Goal: Task Accomplishment & Management: Use online tool/utility

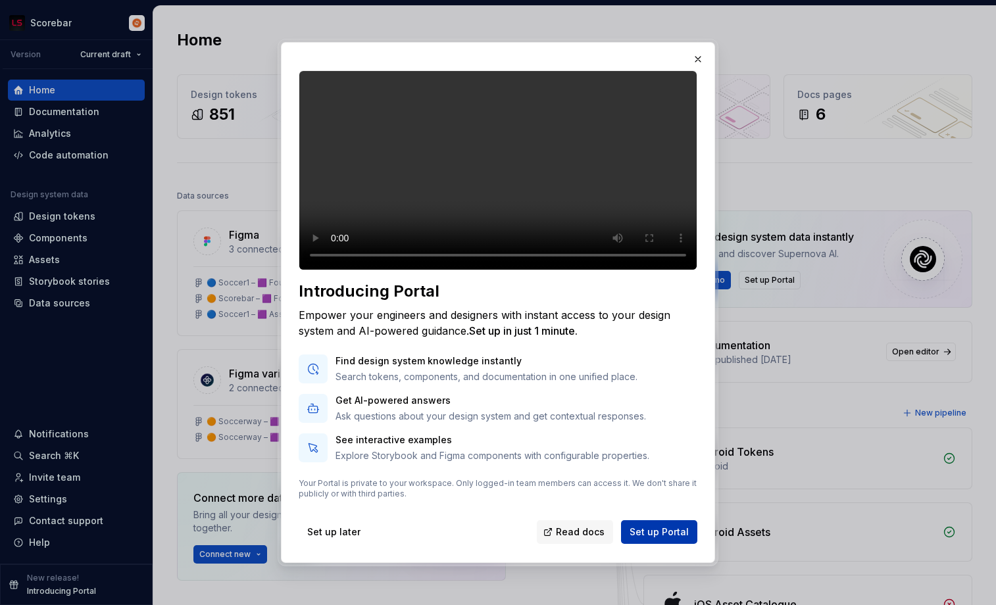
click at [666, 539] on span "Set up Portal" at bounding box center [659, 532] width 59 height 13
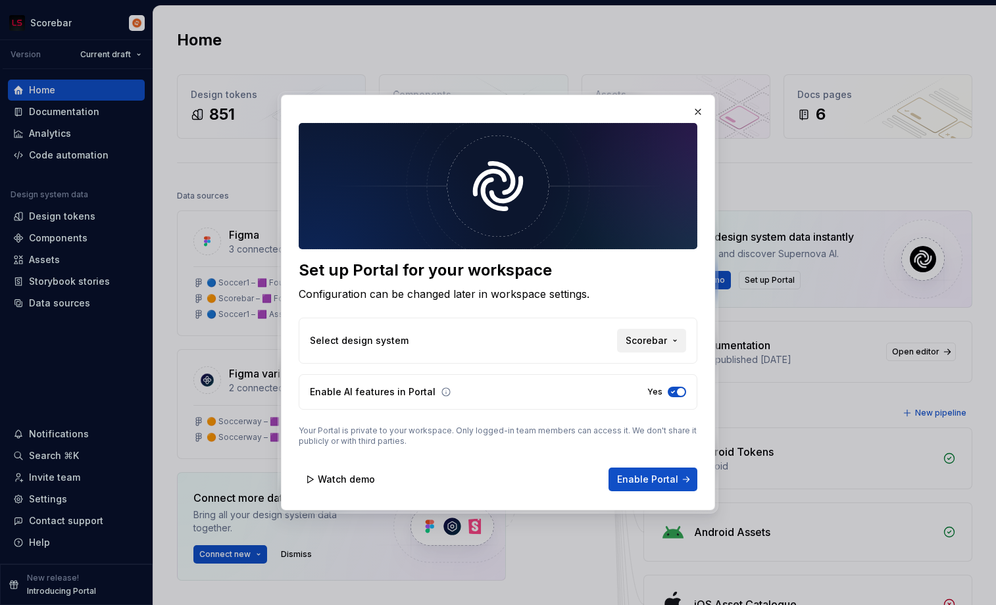
click at [658, 339] on span "Scorebar" at bounding box center [646, 340] width 41 height 13
click at [645, 393] on div "Soccerway" at bounding box center [624, 390] width 105 height 13
click at [649, 481] on span "Enable Portal" at bounding box center [647, 479] width 61 height 13
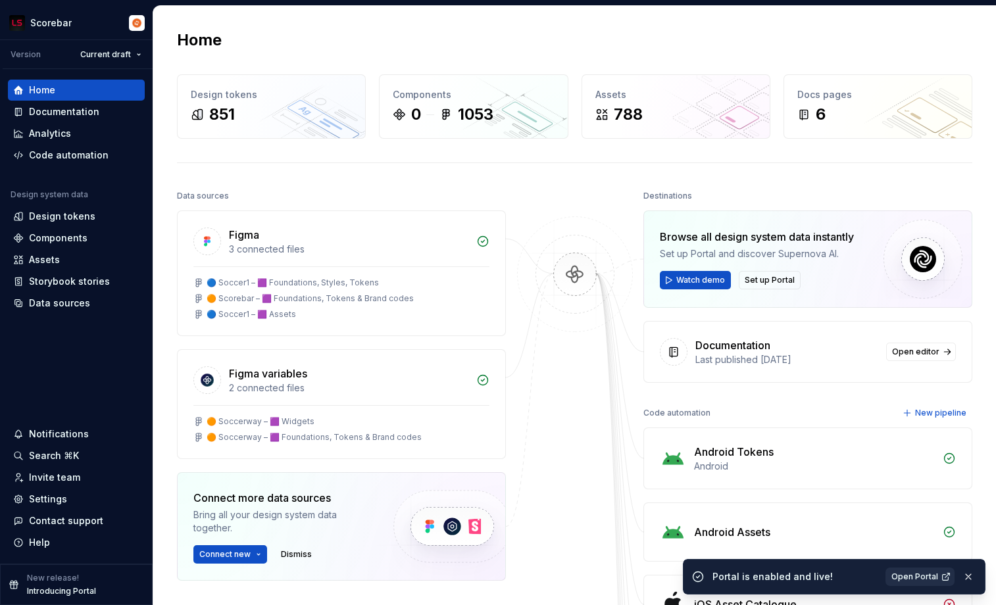
click at [899, 582] on link "Open Portal" at bounding box center [920, 577] width 69 height 18
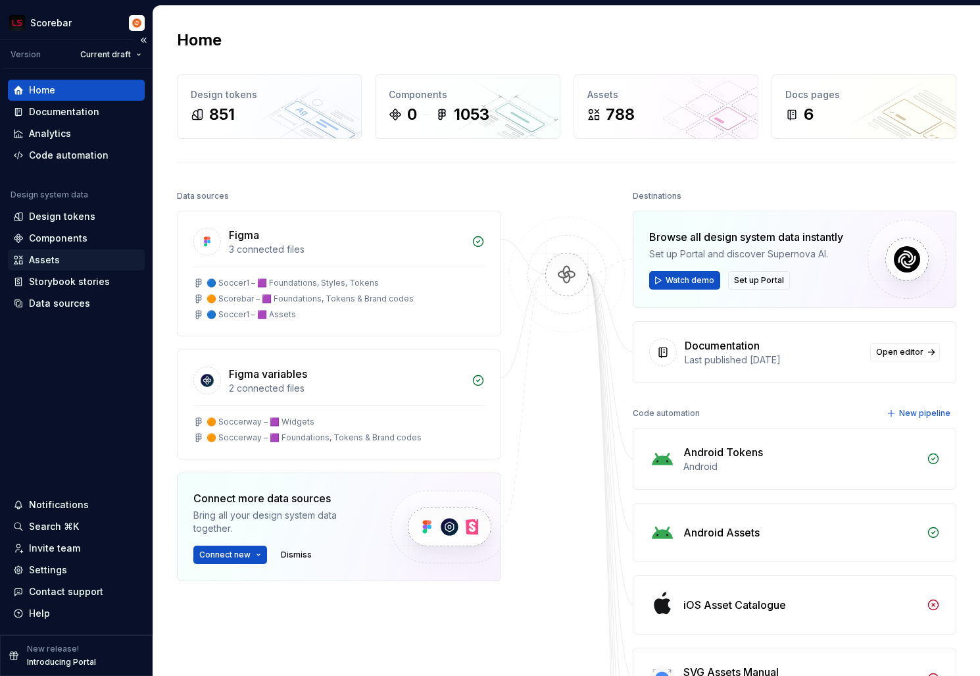
click at [68, 258] on div "Assets" at bounding box center [76, 259] width 126 height 13
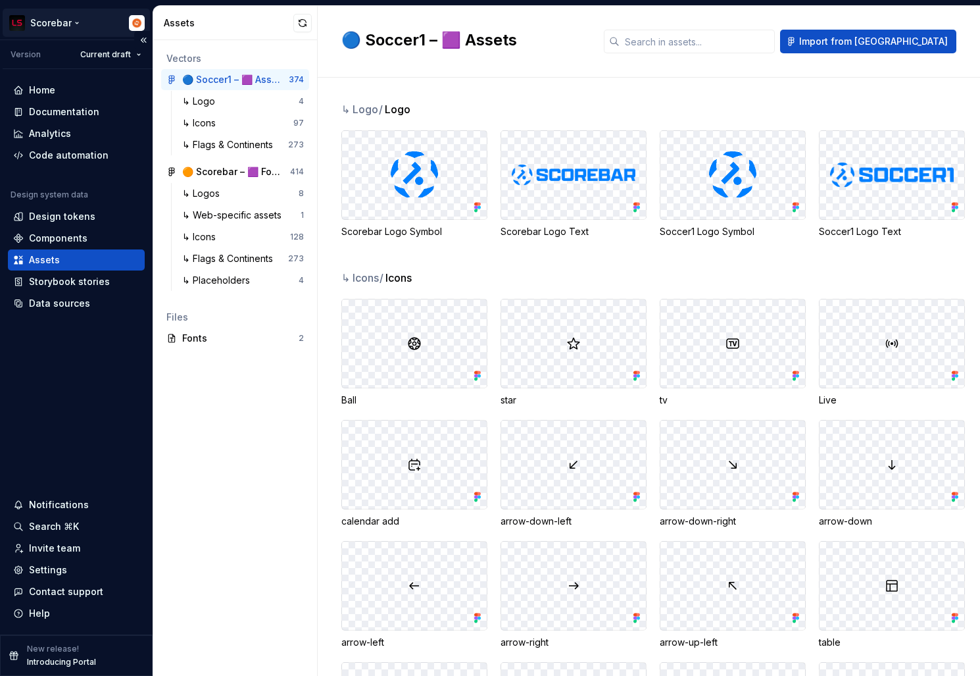
click at [51, 24] on html "Scorebar Version Current draft Home Documentation Analytics Code automation Des…" at bounding box center [490, 338] width 980 height 676
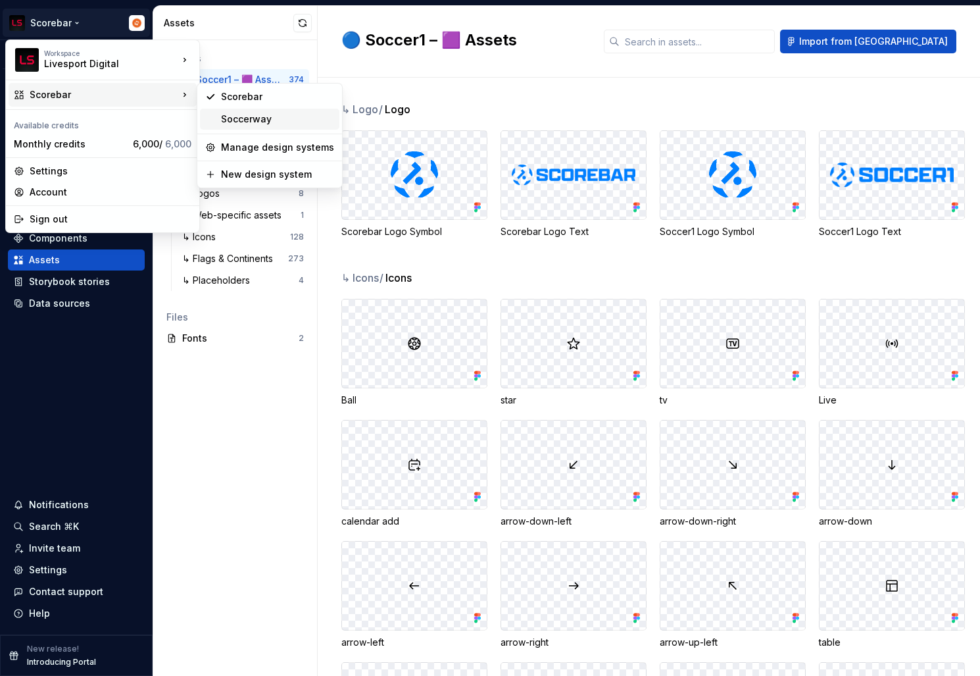
click at [296, 125] on div "Soccerway" at bounding box center [277, 119] width 113 height 13
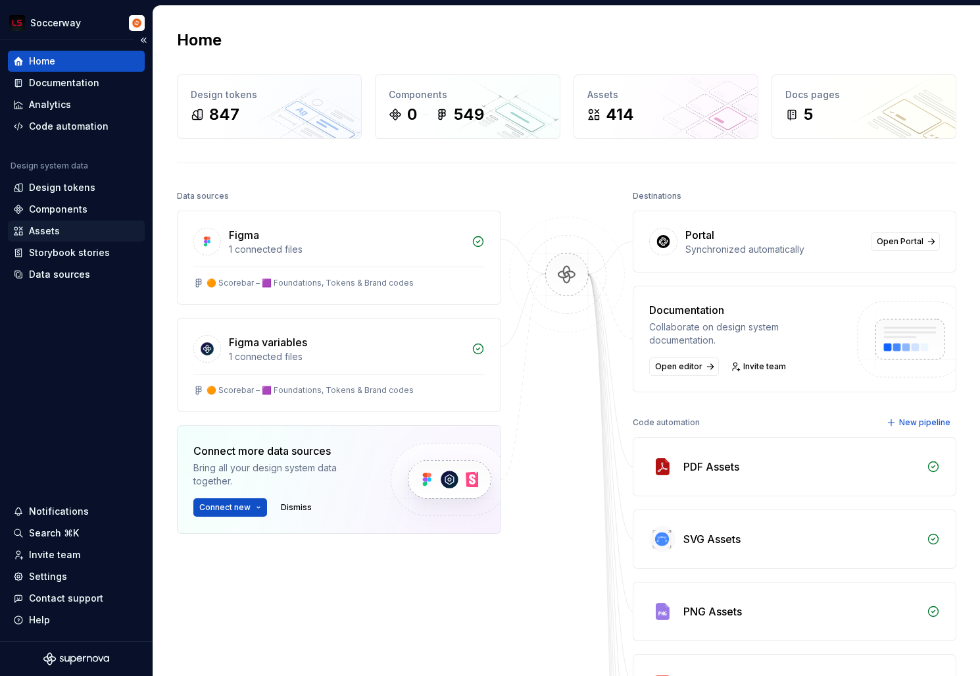
click at [89, 230] on div "Assets" at bounding box center [76, 230] width 126 height 13
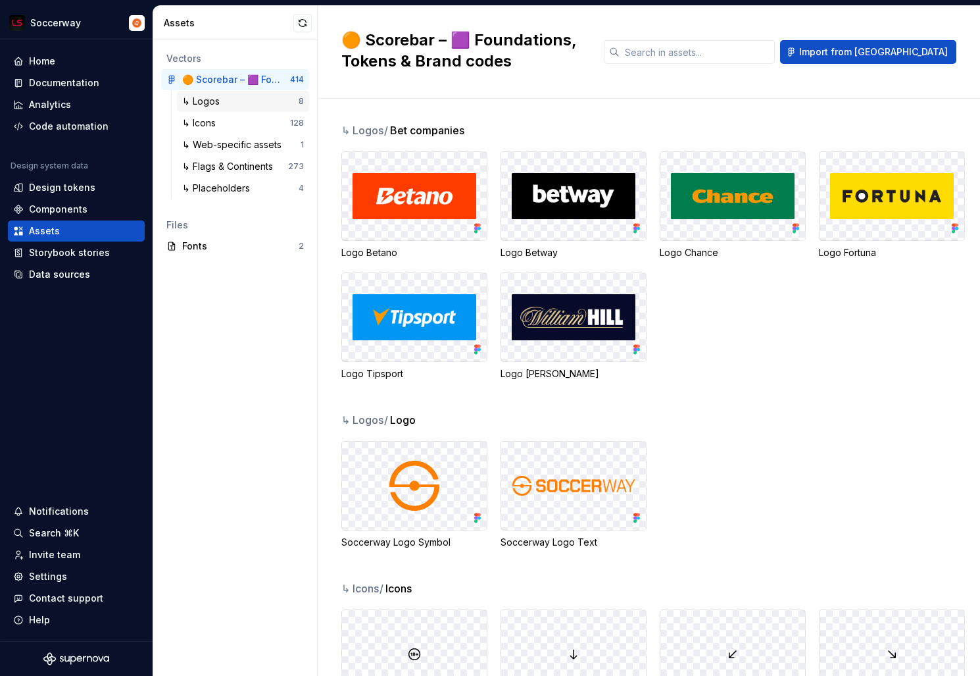
click at [257, 99] on div "↳ Logos" at bounding box center [240, 101] width 116 height 13
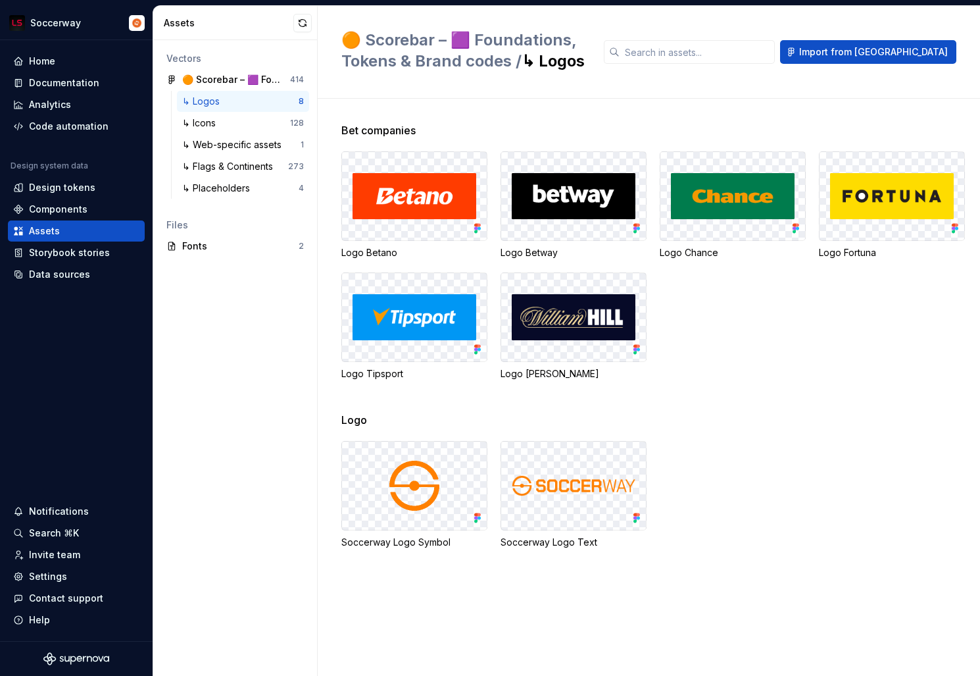
click at [257, 99] on div "↳ Logos" at bounding box center [240, 101] width 116 height 13
click at [250, 106] on div "↳ Logos" at bounding box center [240, 101] width 116 height 13
click at [251, 120] on div "↳ Icons" at bounding box center [236, 122] width 108 height 13
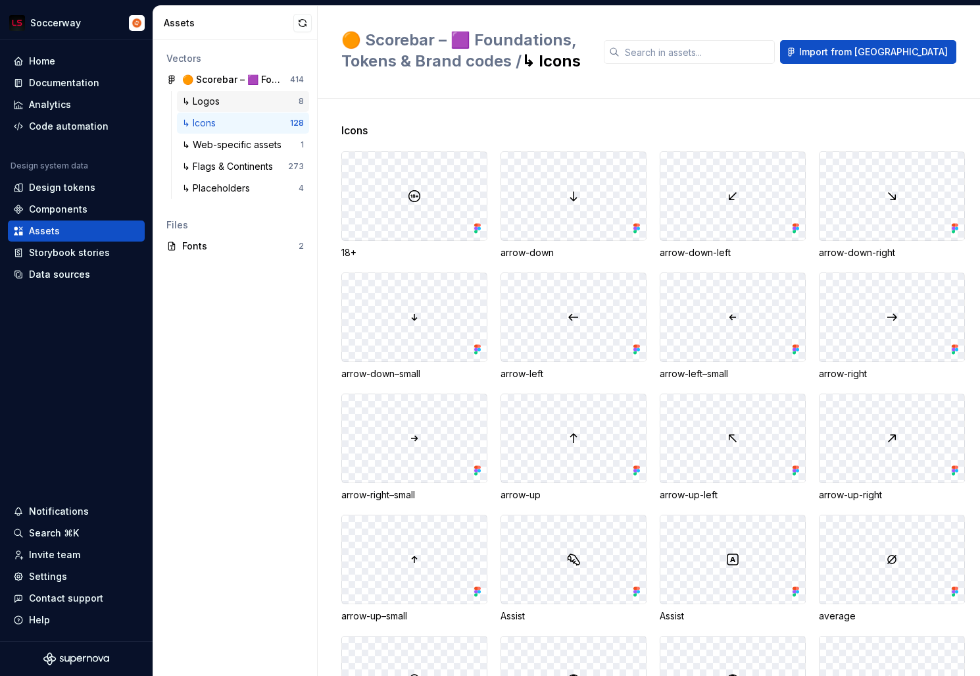
click at [261, 98] on div "↳ Logos" at bounding box center [240, 101] width 116 height 13
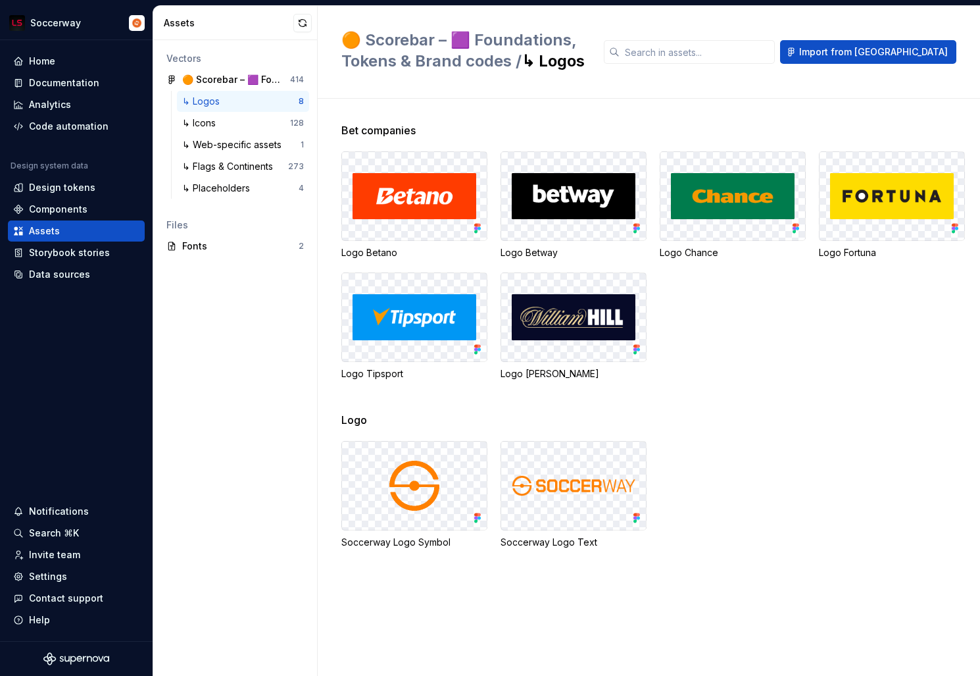
click at [784, 457] on div "Soccerway Logo Symbol Soccerway Logo Text" at bounding box center [660, 495] width 639 height 108
click at [912, 56] on span "Import from Figma" at bounding box center [873, 51] width 149 height 13
click at [303, 26] on button "button" at bounding box center [302, 23] width 18 height 18
click at [231, 413] on div "Vectors 🟠 Scorebar – 🟪 Foundations, Tokens & Brand codes 414 ↳ Logos 8 ↳ Icons …" at bounding box center [235, 358] width 164 height 636
click at [936, 50] on span "Import from Figma" at bounding box center [873, 51] width 149 height 13
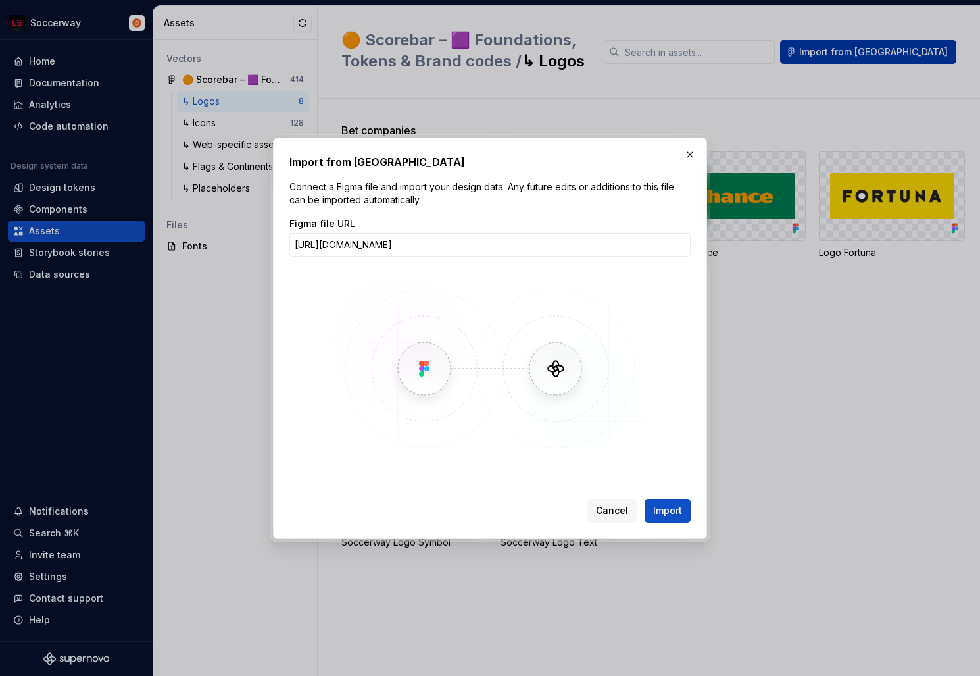
scroll to position [0, 578]
type input "https://www.figma.com/design/iMlGPEZmtSzbDQMu3PJ53z/%F0%9F%9F%A0---Scorebar-%E2…"
click at [678, 511] on span "Import" at bounding box center [667, 510] width 29 height 13
